Goal: Find specific page/section: Find specific page/section

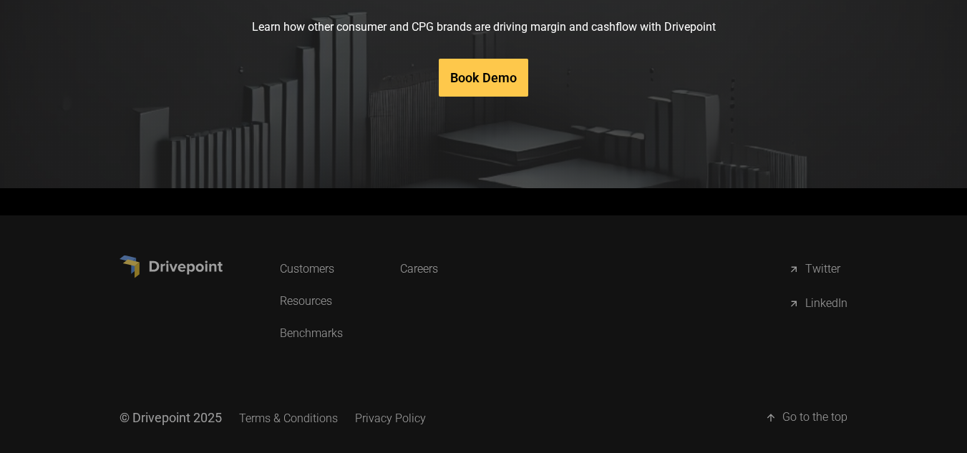
scroll to position [7039, 0]
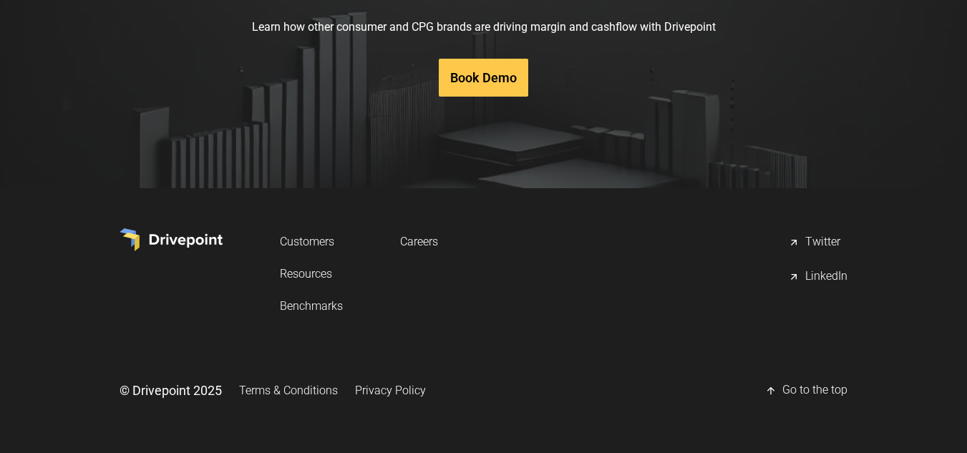
click at [418, 241] on link "Careers" at bounding box center [419, 241] width 38 height 26
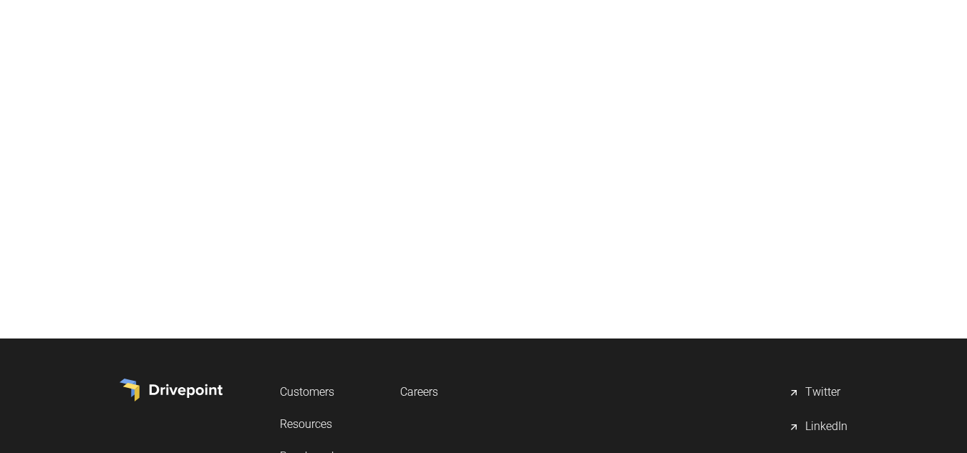
scroll to position [784, 0]
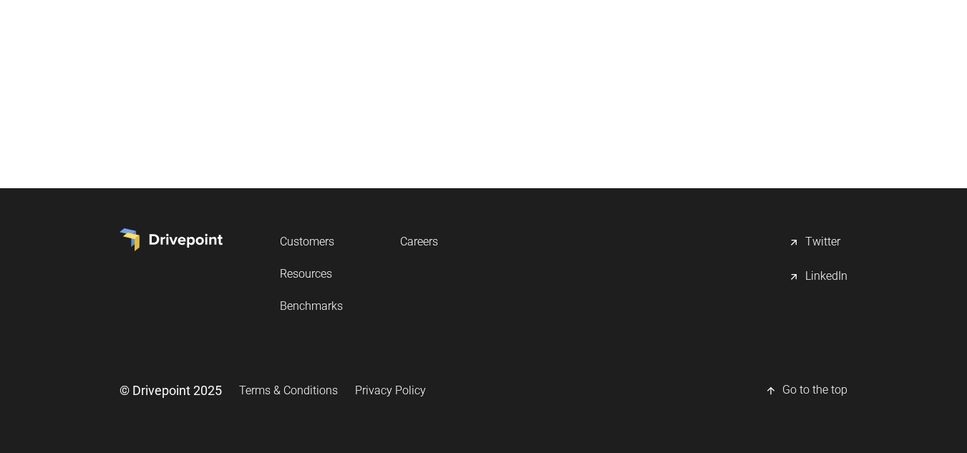
click at [293, 243] on link "Customers" at bounding box center [311, 241] width 63 height 26
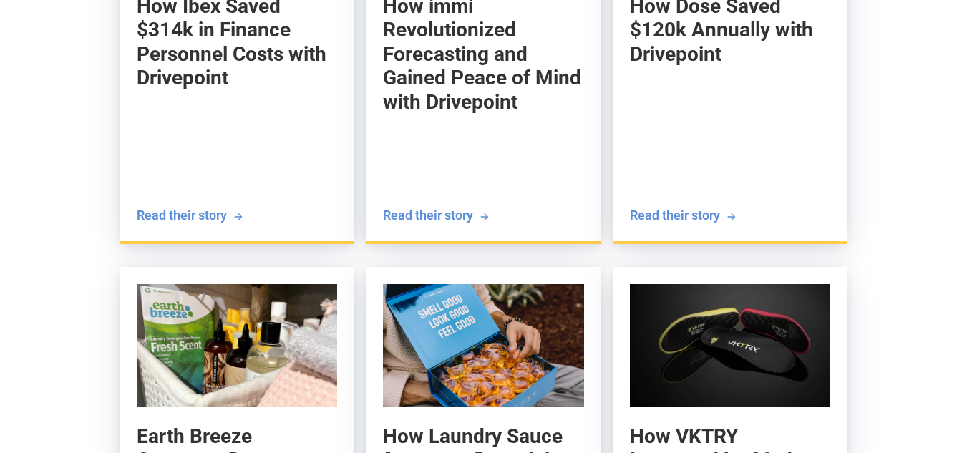
scroll to position [1979, 0]
